Goal: Information Seeking & Learning: Learn about a topic

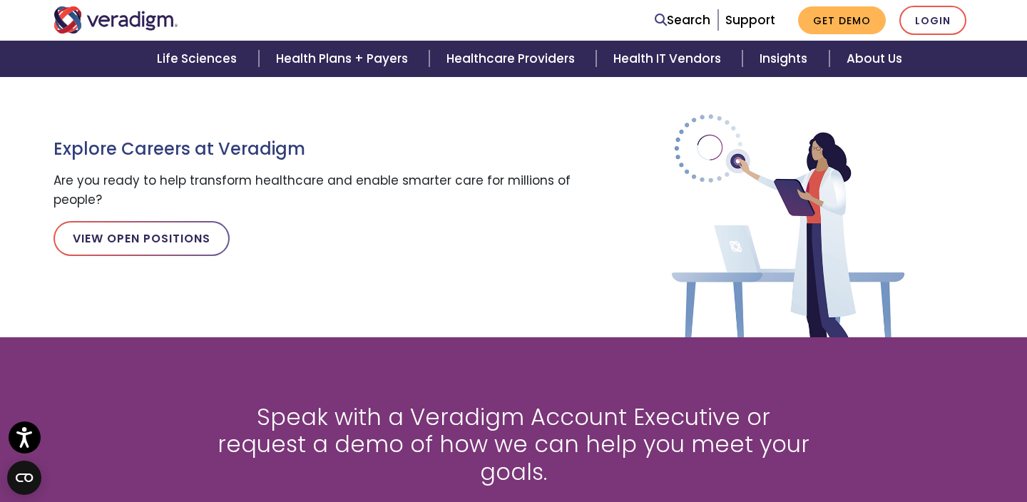
scroll to position [1640, 0]
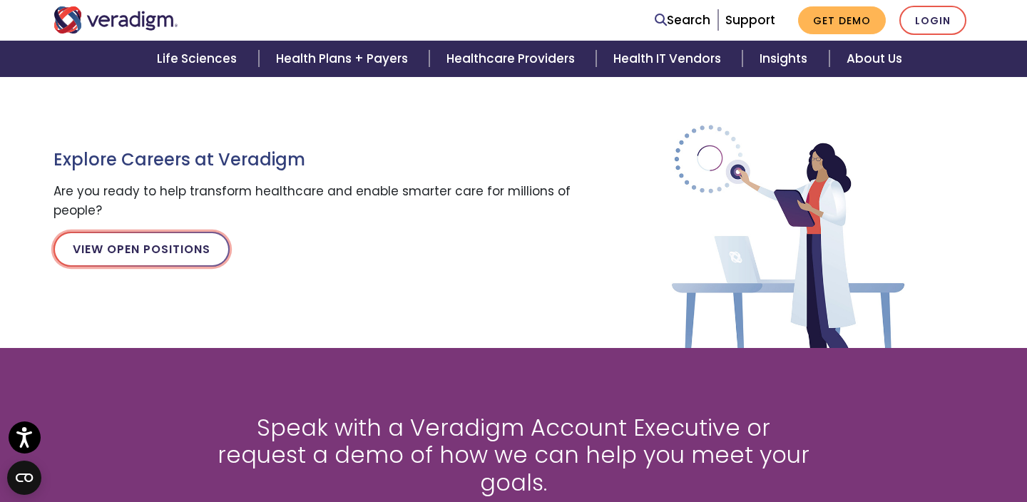
click at [190, 245] on link "View Open Positions" at bounding box center [141, 249] width 176 height 34
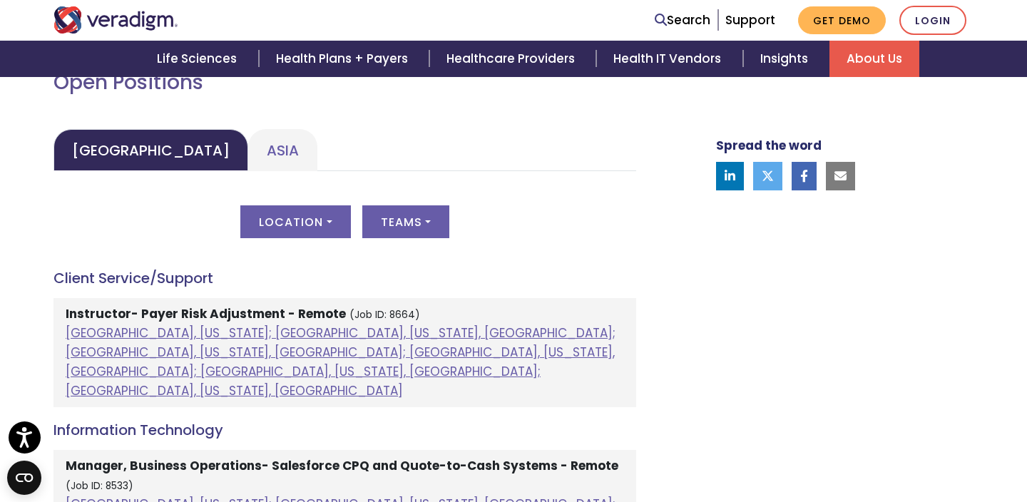
scroll to position [668, 0]
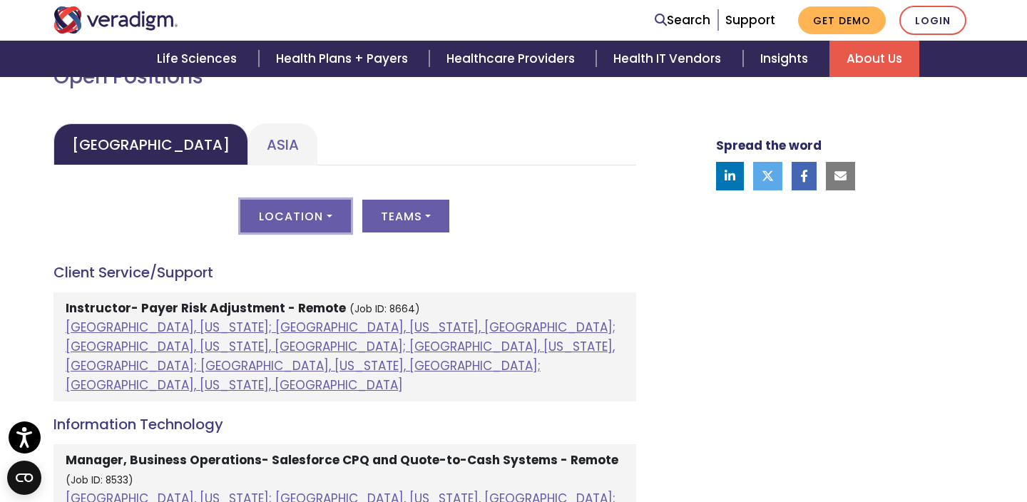
click at [311, 208] on button "Location" at bounding box center [295, 216] width 110 height 33
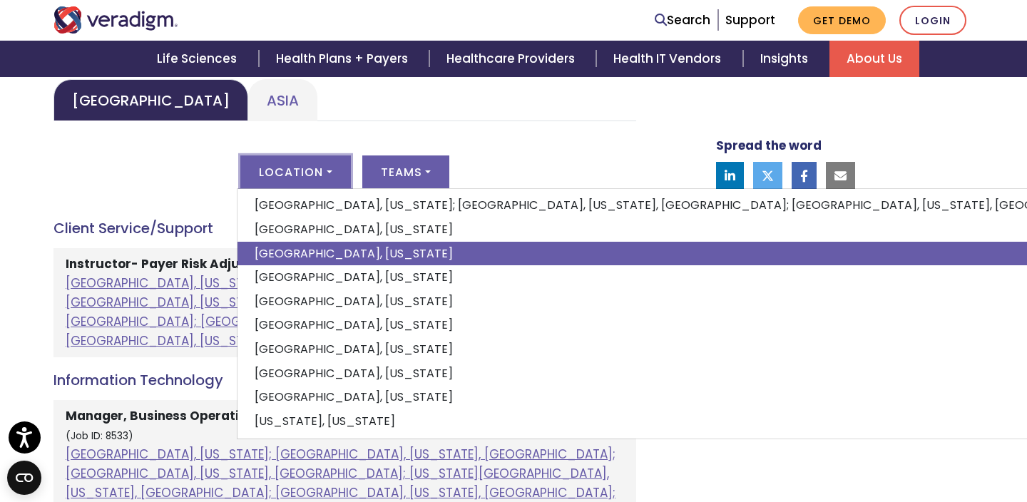
scroll to position [713, 0]
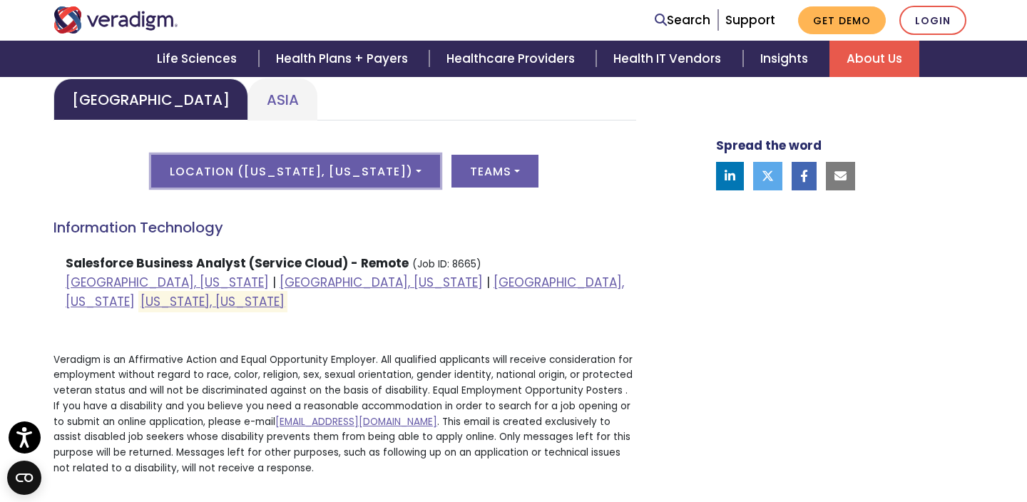
click at [439, 182] on button "Location ( Washington, District of Columbia )" at bounding box center [295, 171] width 289 height 33
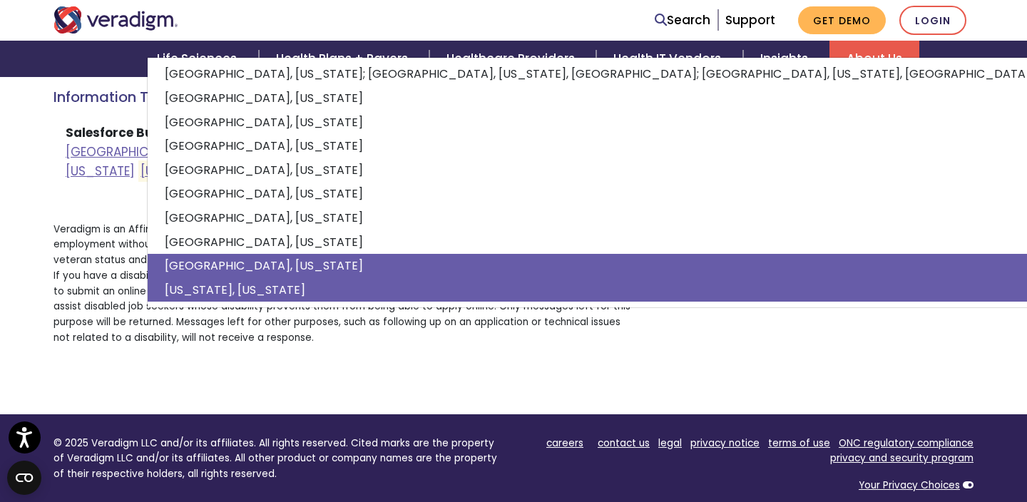
scroll to position [848, 0]
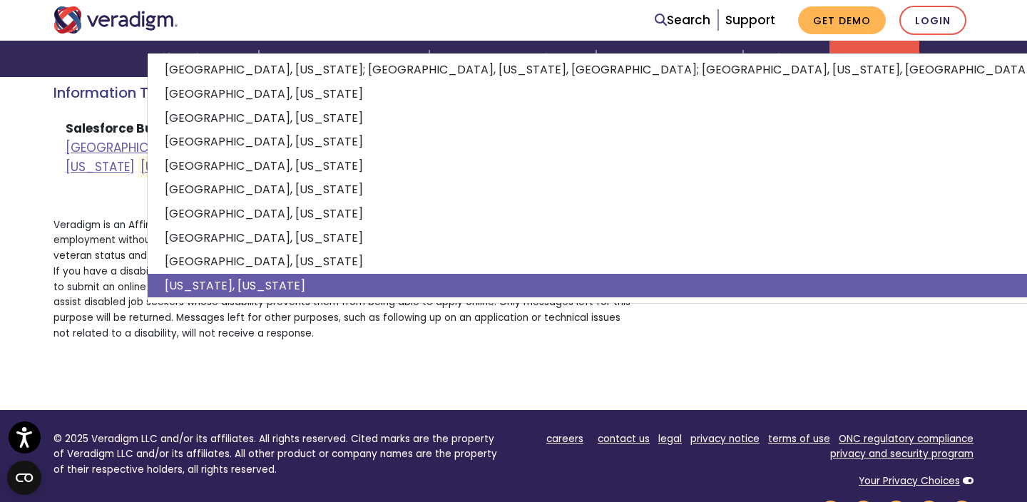
click at [362, 374] on div "Welcome to Veradigm Transform healthcare and enable smarter care for millions o…" at bounding box center [513, 9] width 920 height 802
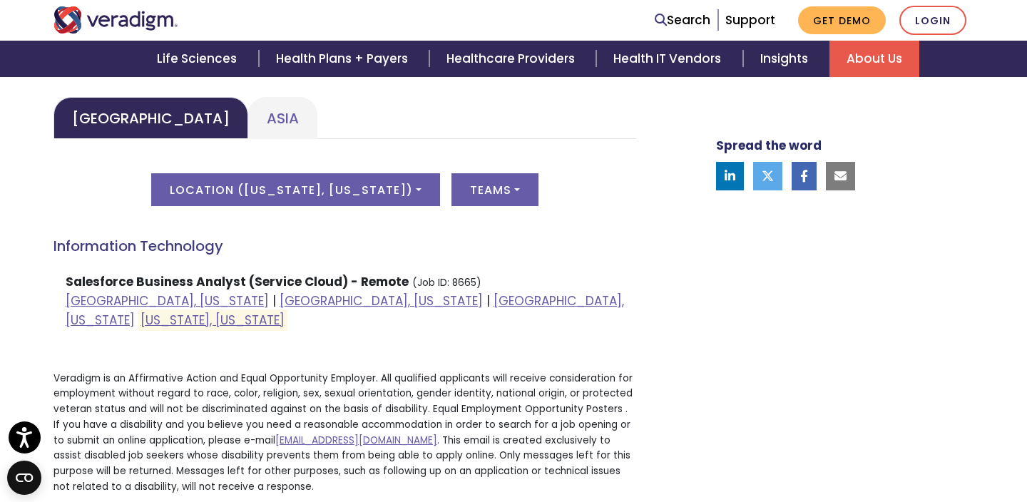
scroll to position [633, 0]
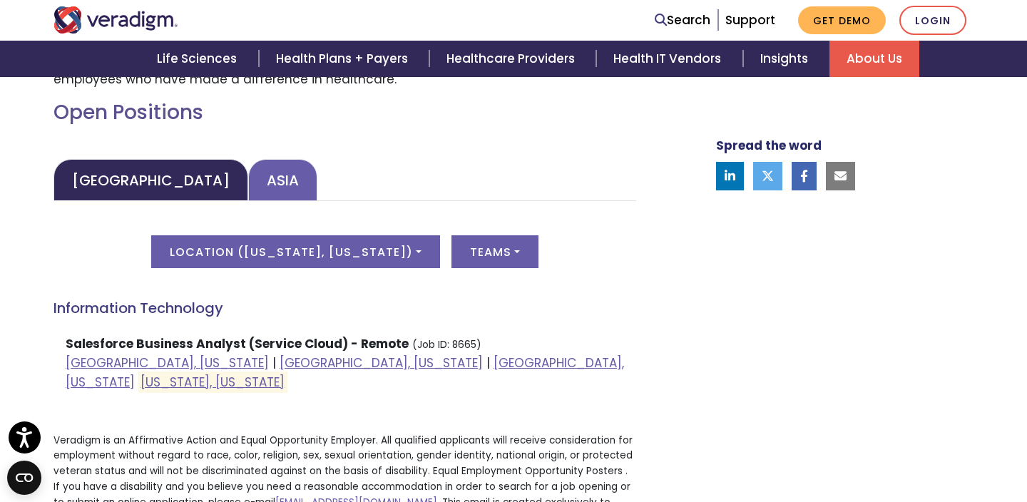
click at [248, 176] on link "Asia" at bounding box center [282, 180] width 69 height 42
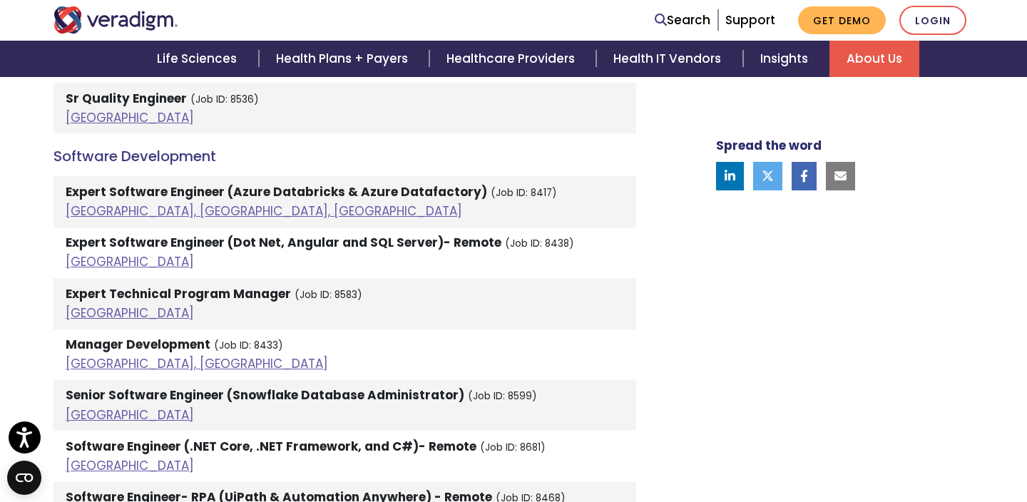
scroll to position [2925, 0]
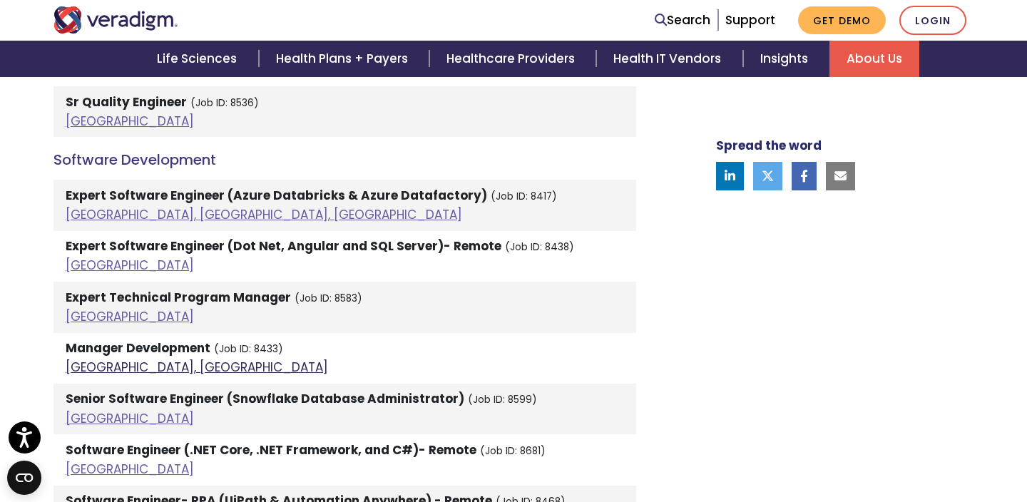
click at [158, 359] on link "Dhaka, Bangladesh" at bounding box center [197, 367] width 263 height 17
